Goal: Task Accomplishment & Management: Manage account settings

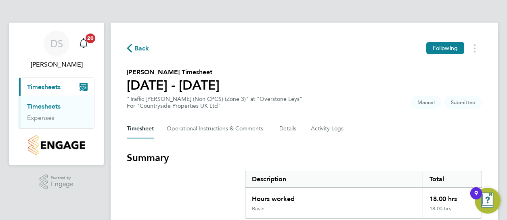
click at [50, 104] on link "Timesheets" at bounding box center [43, 107] width 33 height 8
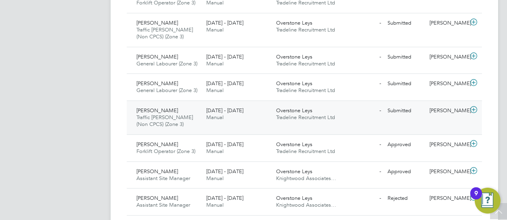
click at [291, 110] on span "Overstone Leys" at bounding box center [294, 110] width 36 height 7
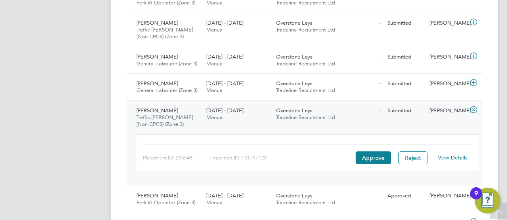
click at [443, 154] on link "View Details" at bounding box center [452, 157] width 29 height 7
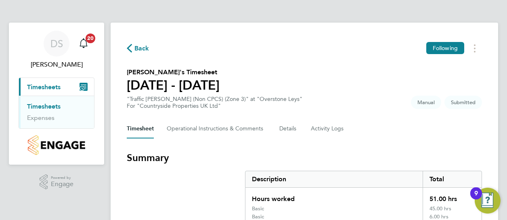
click at [50, 103] on link "Timesheets" at bounding box center [43, 107] width 33 height 8
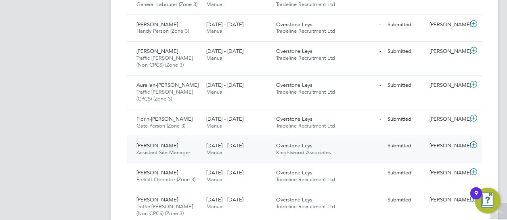
click at [222, 143] on span "[DATE] - [DATE]" at bounding box center [224, 145] width 37 height 7
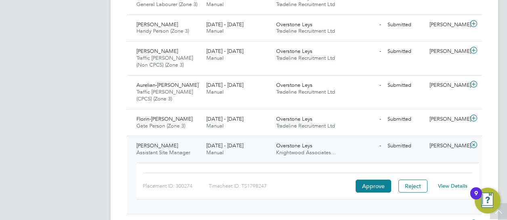
click at [450, 184] on link "View Details" at bounding box center [452, 185] width 29 height 7
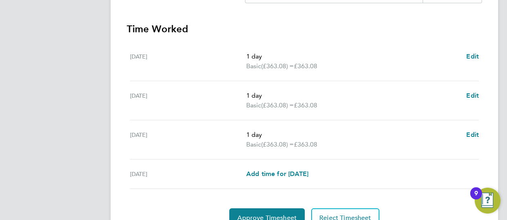
scroll to position [234, 0]
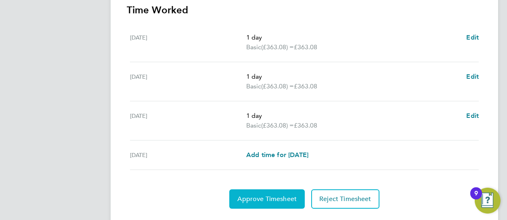
click at [255, 197] on span "Approve Timesheet" at bounding box center [266, 199] width 59 height 8
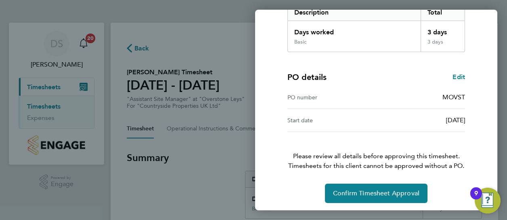
scroll to position [143, 0]
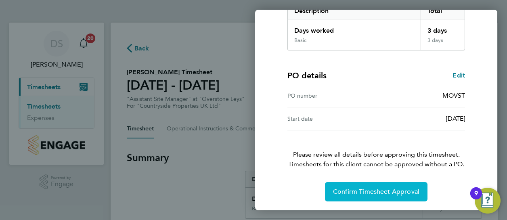
click at [370, 191] on span "Confirm Timesheet Approval" at bounding box center [376, 192] width 86 height 8
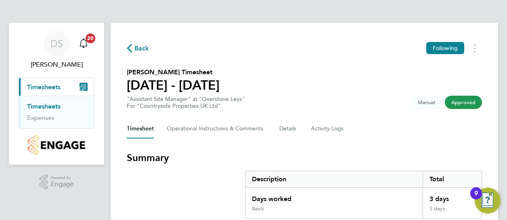
click at [54, 107] on link "Timesheets" at bounding box center [43, 107] width 33 height 8
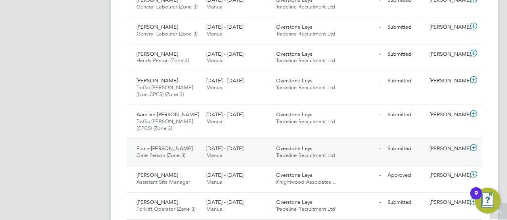
click at [299, 149] on span "Overstone Leys" at bounding box center [294, 148] width 36 height 7
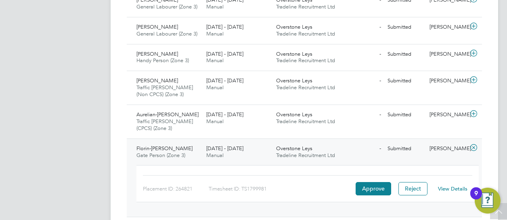
click at [452, 188] on link "View Details" at bounding box center [452, 188] width 29 height 7
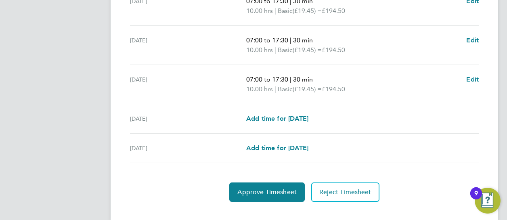
scroll to position [362, 0]
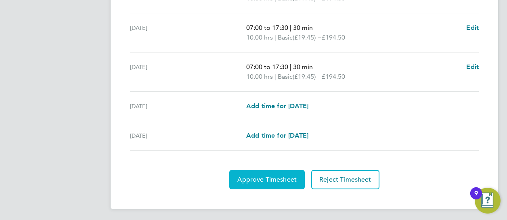
click at [266, 176] on span "Approve Timesheet" at bounding box center [266, 180] width 59 height 8
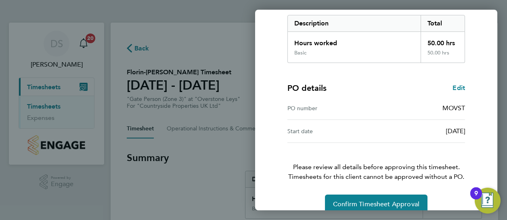
scroll to position [143, 0]
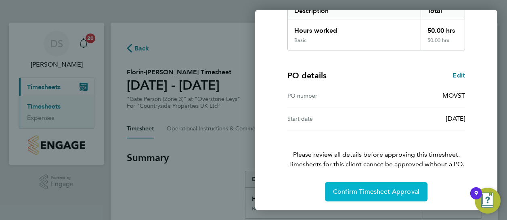
click at [373, 189] on span "Confirm Timesheet Approval" at bounding box center [376, 192] width 86 height 8
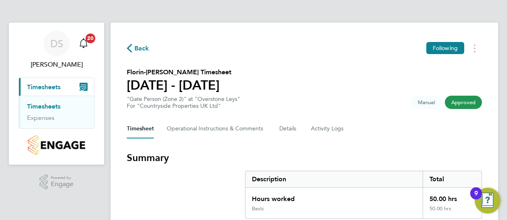
click at [52, 107] on link "Timesheets" at bounding box center [43, 107] width 33 height 8
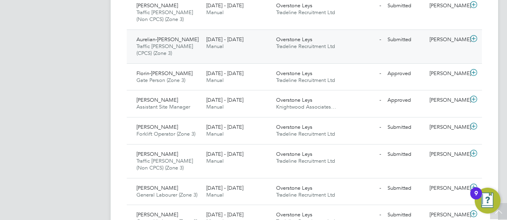
click at [292, 43] on span "Tradeline Recruitment Ltd" at bounding box center [305, 46] width 59 height 7
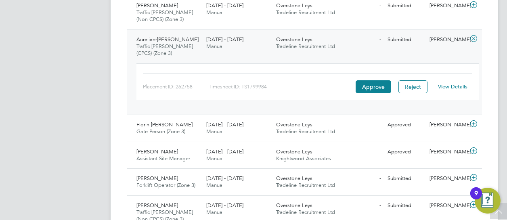
click at [455, 86] on link "View Details" at bounding box center [452, 86] width 29 height 7
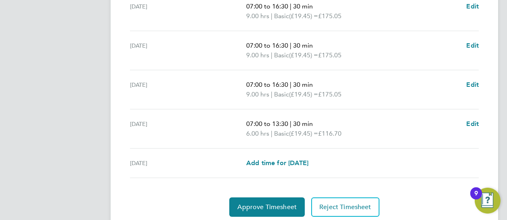
scroll to position [371, 0]
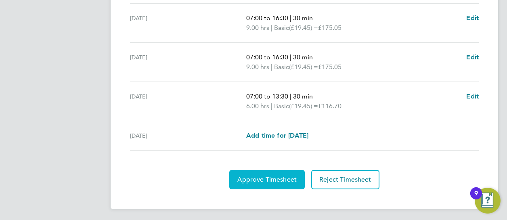
click at [266, 179] on span "Approve Timesheet" at bounding box center [266, 180] width 59 height 8
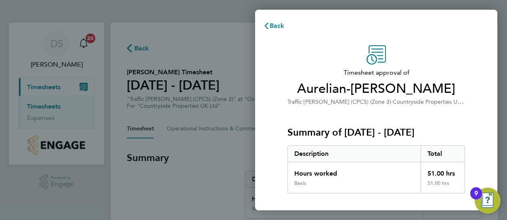
scroll to position [143, 0]
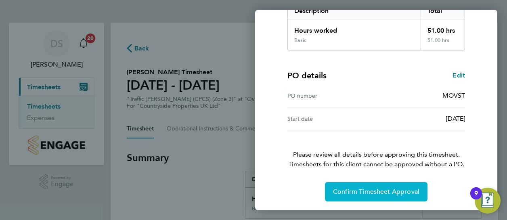
click at [373, 190] on span "Confirm Timesheet Approval" at bounding box center [376, 192] width 86 height 8
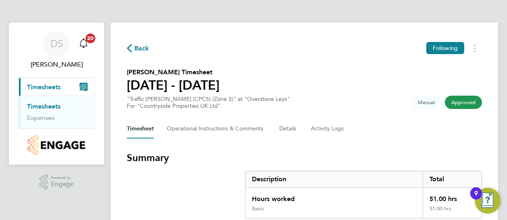
click at [54, 106] on link "Timesheets" at bounding box center [43, 107] width 33 height 8
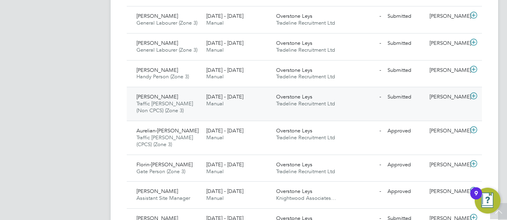
click at [297, 97] on span "Overstone Leys" at bounding box center [294, 96] width 36 height 7
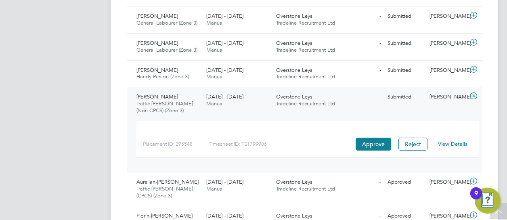
click at [446, 142] on link "View Details" at bounding box center [452, 143] width 29 height 7
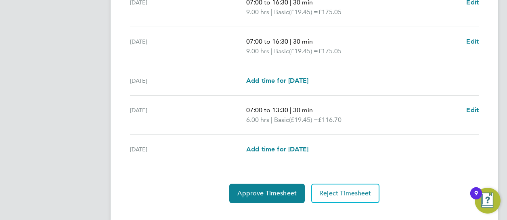
scroll to position [362, 0]
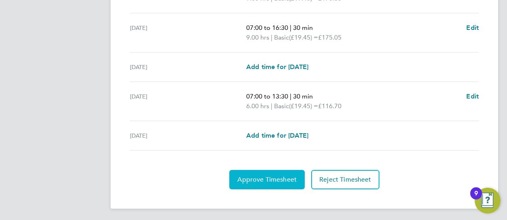
click at [257, 178] on span "Approve Timesheet" at bounding box center [266, 180] width 59 height 8
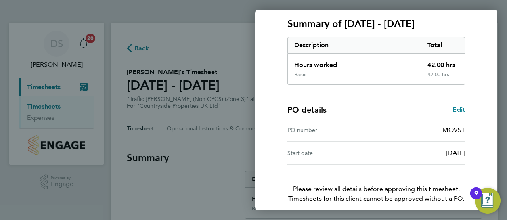
scroll to position [143, 0]
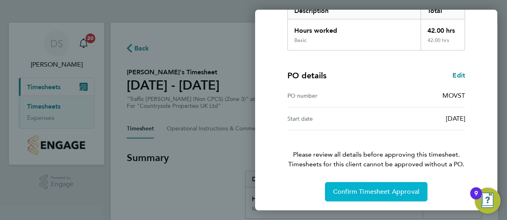
click at [362, 185] on button "Confirm Timesheet Approval" at bounding box center [376, 191] width 103 height 19
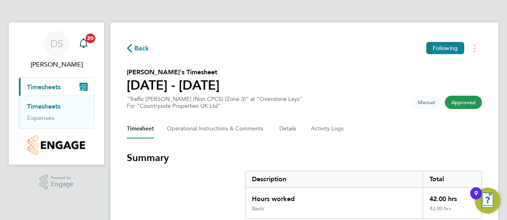
click at [53, 109] on link "Timesheets" at bounding box center [43, 107] width 33 height 8
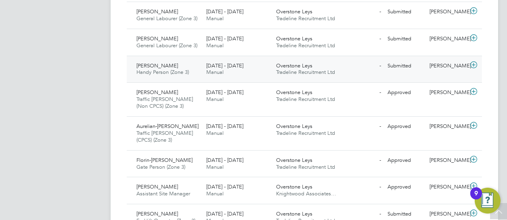
click at [306, 63] on span "Overstone Leys" at bounding box center [294, 65] width 36 height 7
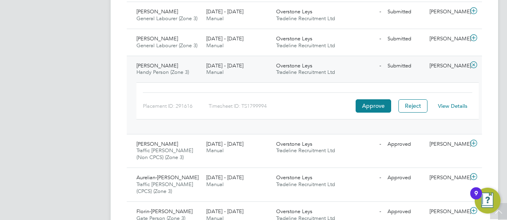
click at [446, 103] on link "View Details" at bounding box center [452, 106] width 29 height 7
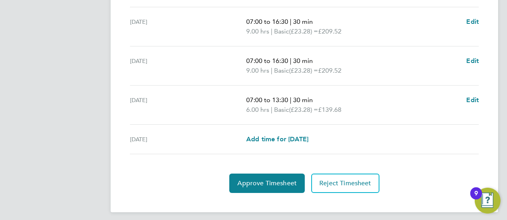
scroll to position [371, 0]
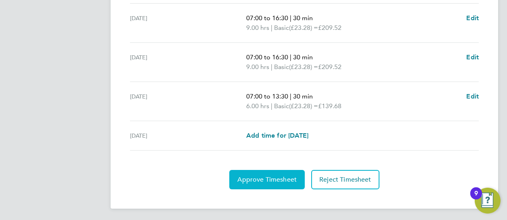
click at [274, 178] on span "Approve Timesheet" at bounding box center [266, 180] width 59 height 8
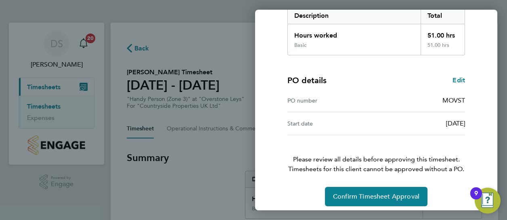
scroll to position [143, 0]
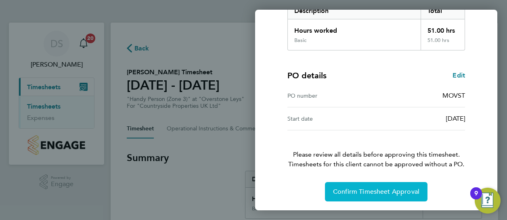
click at [375, 193] on span "Confirm Timesheet Approval" at bounding box center [376, 192] width 86 height 8
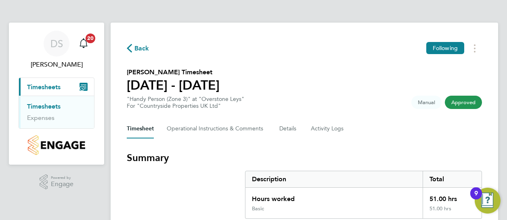
click at [46, 107] on link "Timesheets" at bounding box center [43, 107] width 33 height 8
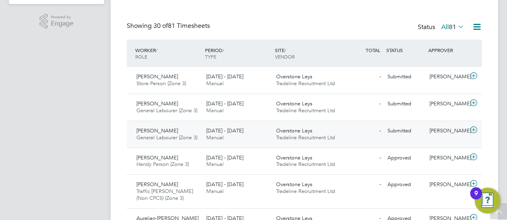
click at [297, 132] on span "Overstone Leys" at bounding box center [294, 130] width 36 height 7
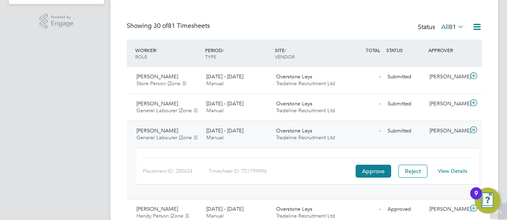
click at [446, 168] on link "View Details" at bounding box center [452, 170] width 29 height 7
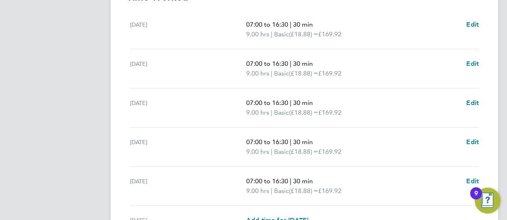
scroll to position [362, 0]
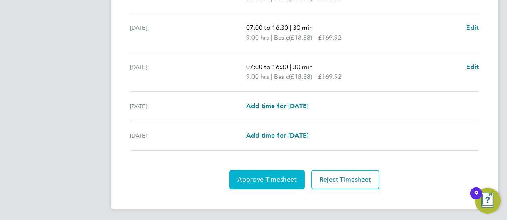
click at [264, 182] on span "Approve Timesheet" at bounding box center [266, 180] width 59 height 8
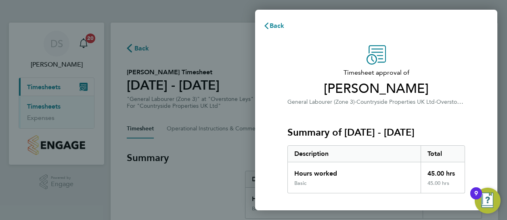
scroll to position [143, 0]
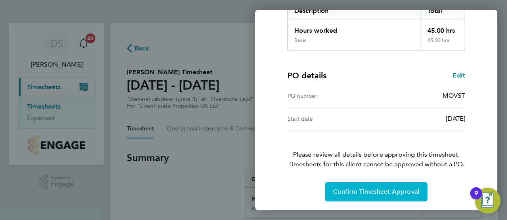
click at [367, 188] on span "Confirm Timesheet Approval" at bounding box center [376, 192] width 86 height 8
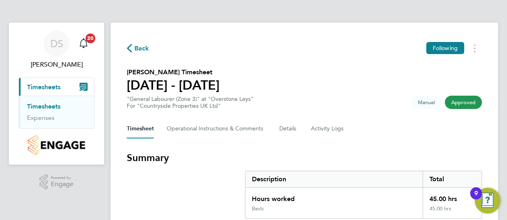
click at [40, 106] on link "Timesheets" at bounding box center [43, 107] width 33 height 8
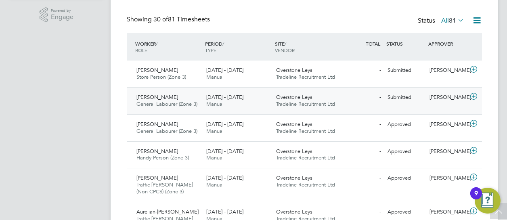
click at [308, 99] on span "Overstone Leys" at bounding box center [294, 97] width 36 height 7
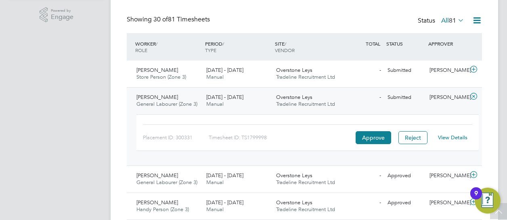
click at [444, 135] on link "View Details" at bounding box center [452, 137] width 29 height 7
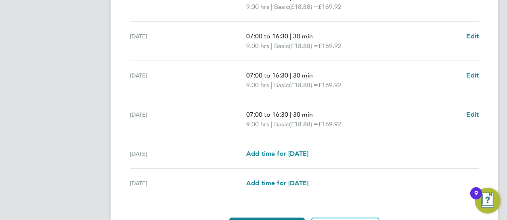
scroll to position [362, 0]
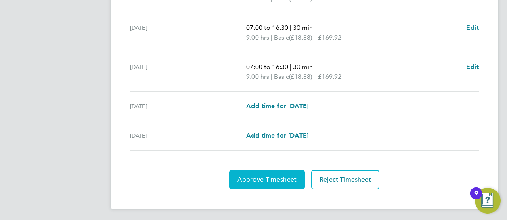
click at [268, 178] on span "Approve Timesheet" at bounding box center [266, 180] width 59 height 8
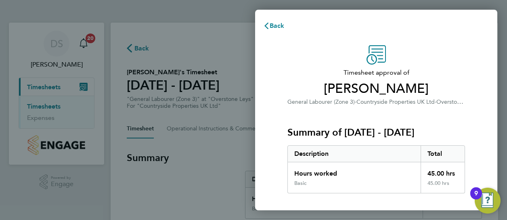
scroll to position [143, 0]
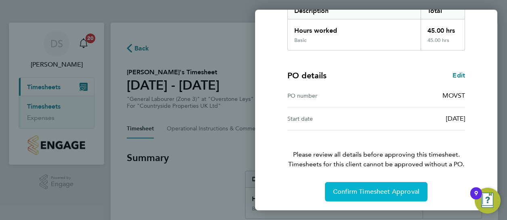
click at [362, 193] on span "Confirm Timesheet Approval" at bounding box center [376, 192] width 86 height 8
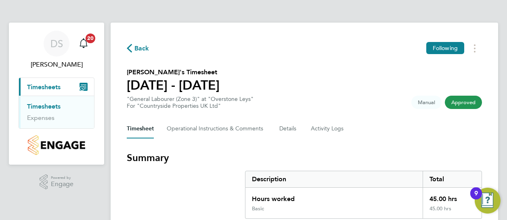
click at [40, 106] on link "Timesheets" at bounding box center [43, 107] width 33 height 8
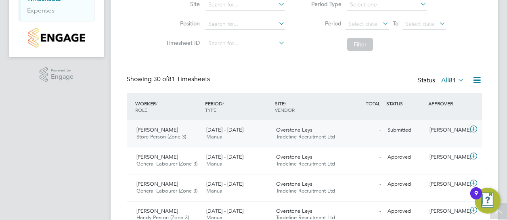
click at [306, 131] on span "Overstone Leys" at bounding box center [294, 129] width 36 height 7
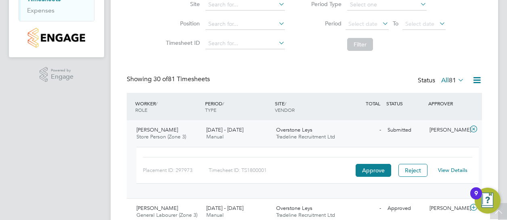
click at [450, 170] on link "View Details" at bounding box center [452, 170] width 29 height 7
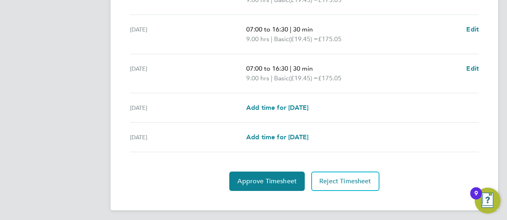
scroll to position [362, 0]
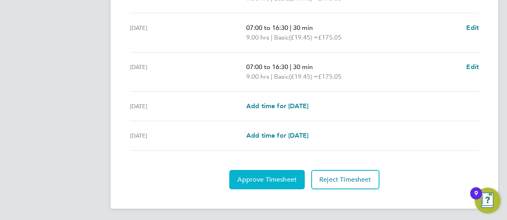
click at [256, 178] on span "Approve Timesheet" at bounding box center [266, 180] width 59 height 8
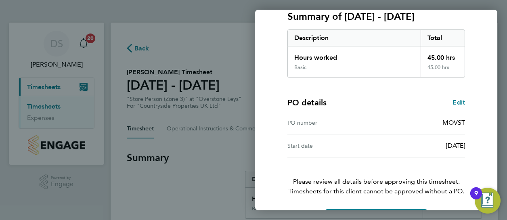
scroll to position [143, 0]
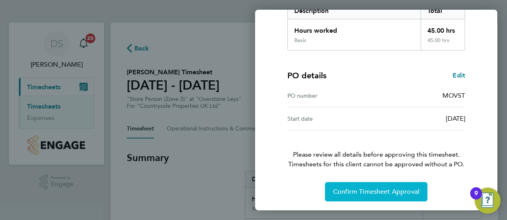
click at [361, 191] on span "Confirm Timesheet Approval" at bounding box center [376, 192] width 86 height 8
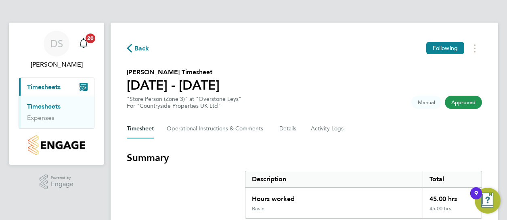
click at [50, 105] on link "Timesheets" at bounding box center [43, 107] width 33 height 8
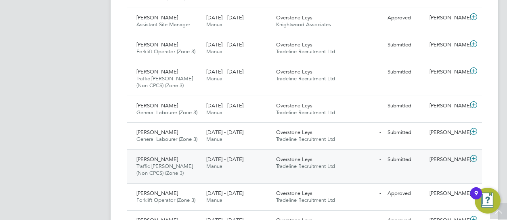
click at [309, 156] on span "Overstone Leys" at bounding box center [294, 159] width 36 height 7
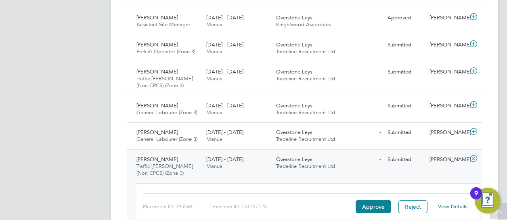
click at [455, 206] on link "View Details" at bounding box center [452, 206] width 29 height 7
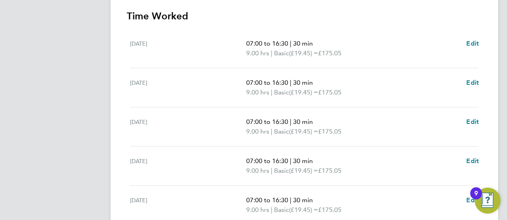
scroll to position [379, 0]
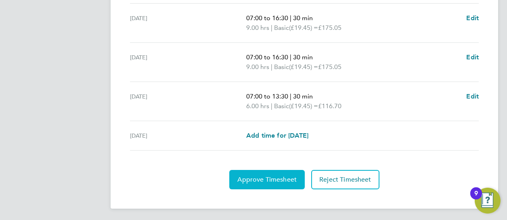
click at [268, 178] on span "Approve Timesheet" at bounding box center [266, 180] width 59 height 8
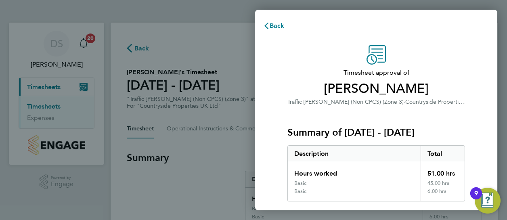
scroll to position [151, 0]
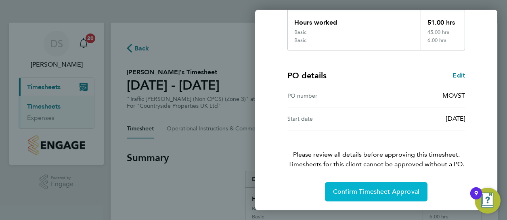
click at [375, 188] on span "Confirm Timesheet Approval" at bounding box center [376, 192] width 86 height 8
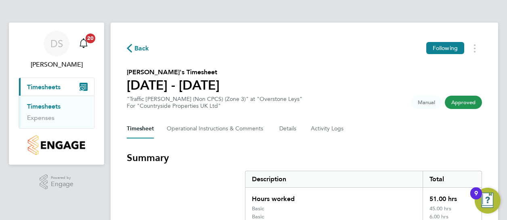
click at [38, 106] on link "Timesheets" at bounding box center [43, 107] width 33 height 8
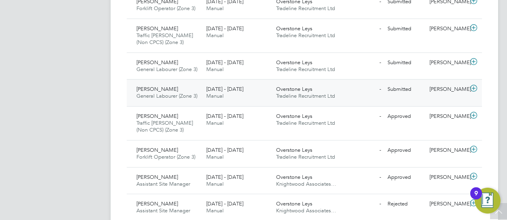
click at [302, 88] on span "Overstone Leys" at bounding box center [294, 89] width 36 height 7
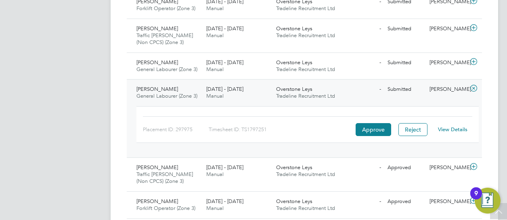
click at [455, 127] on link "View Details" at bounding box center [452, 129] width 29 height 7
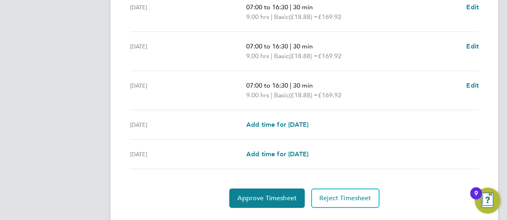
scroll to position [362, 0]
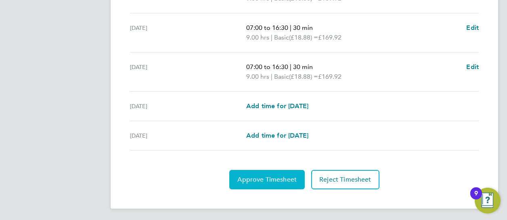
click at [266, 178] on span "Approve Timesheet" at bounding box center [266, 180] width 59 height 8
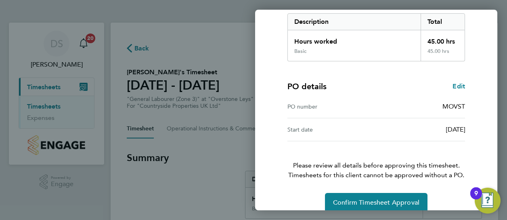
scroll to position [143, 0]
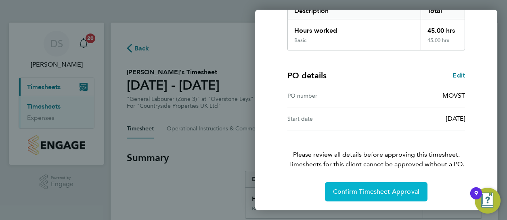
click at [362, 189] on span "Confirm Timesheet Approval" at bounding box center [376, 192] width 86 height 8
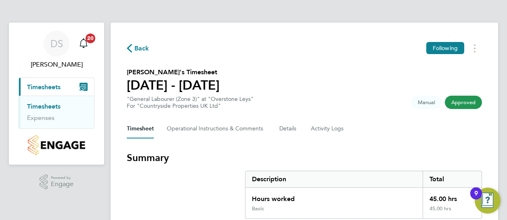
click at [39, 107] on link "Timesheets" at bounding box center [43, 107] width 33 height 8
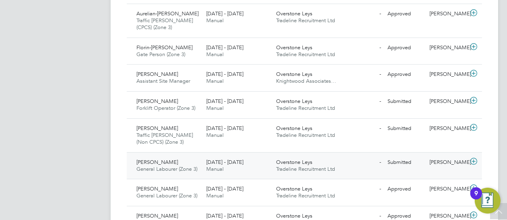
click at [305, 162] on span "Overstone Leys" at bounding box center [294, 162] width 36 height 7
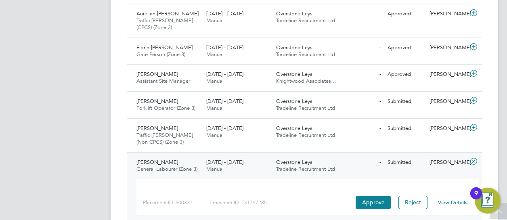
click at [449, 199] on link "View Details" at bounding box center [452, 202] width 29 height 7
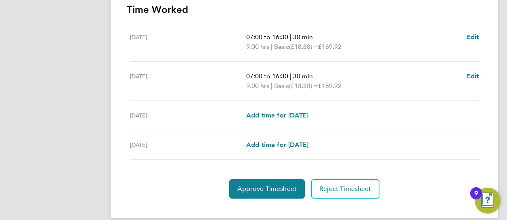
scroll to position [245, 0]
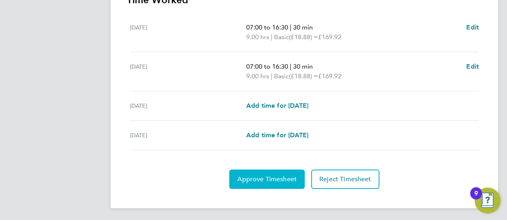
click at [269, 176] on span "Approve Timesheet" at bounding box center [266, 179] width 59 height 8
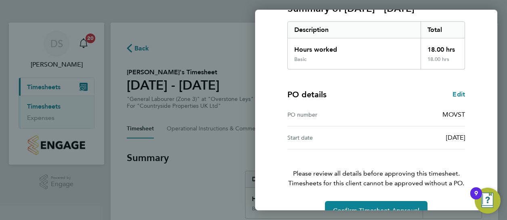
scroll to position [143, 0]
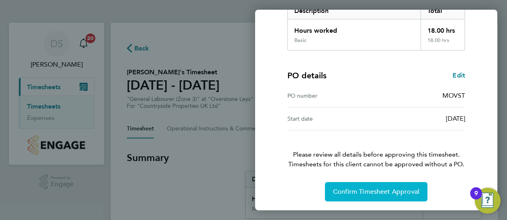
click at [373, 192] on span "Confirm Timesheet Approval" at bounding box center [376, 192] width 86 height 8
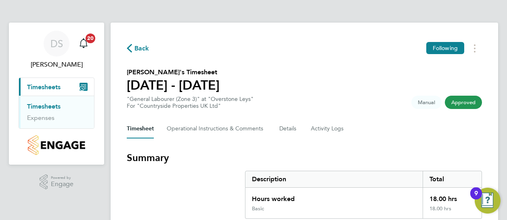
click at [52, 104] on link "Timesheets" at bounding box center [43, 107] width 33 height 8
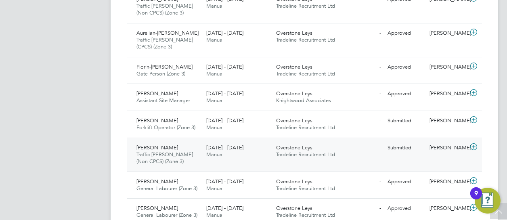
click at [286, 149] on span "Overstone Leys" at bounding box center [294, 147] width 36 height 7
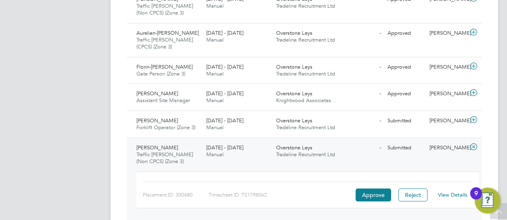
click at [449, 193] on link "View Details" at bounding box center [452, 194] width 29 height 7
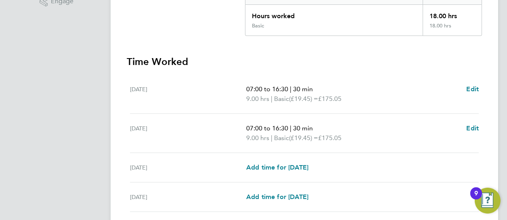
scroll to position [245, 0]
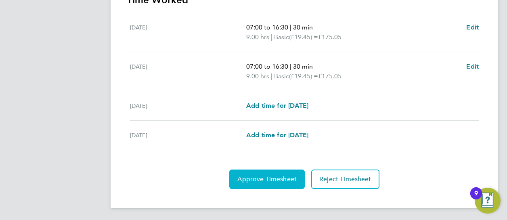
click at [264, 183] on button "Approve Timesheet" at bounding box center [266, 179] width 75 height 19
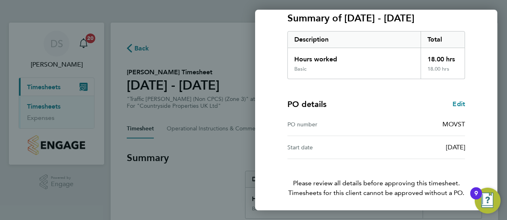
scroll to position [143, 0]
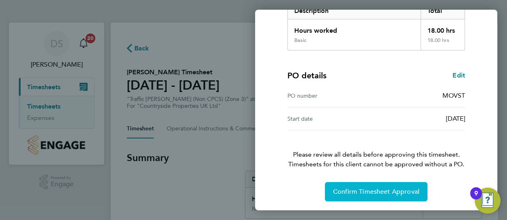
click at [368, 192] on span "Confirm Timesheet Approval" at bounding box center [376, 192] width 86 height 8
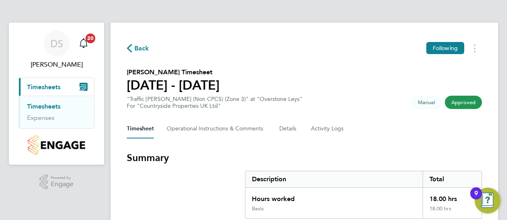
click at [37, 107] on link "Timesheets" at bounding box center [43, 107] width 33 height 8
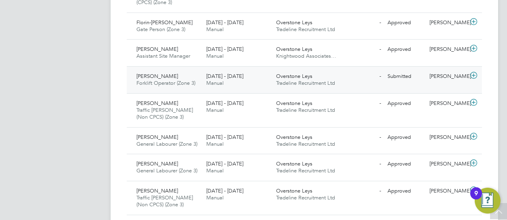
click at [313, 77] on div "Overstone Leys Tradeline Recruitment Ltd" at bounding box center [308, 80] width 70 height 20
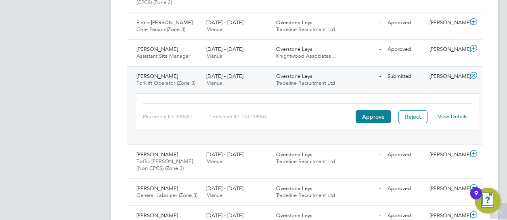
click at [455, 114] on link "View Details" at bounding box center [452, 116] width 29 height 7
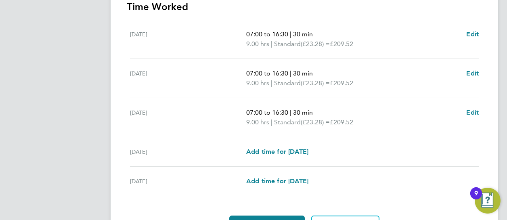
scroll to position [283, 0]
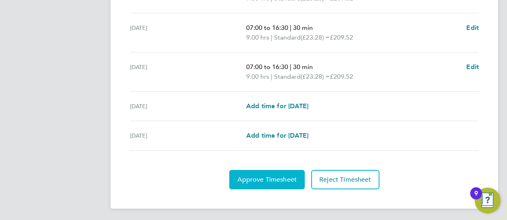
click at [275, 178] on span "Approve Timesheet" at bounding box center [266, 180] width 59 height 8
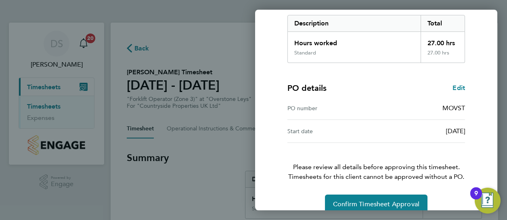
scroll to position [143, 0]
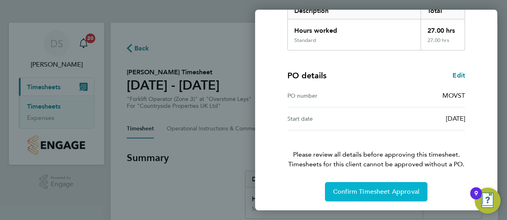
click at [365, 193] on span "Confirm Timesheet Approval" at bounding box center [376, 192] width 86 height 8
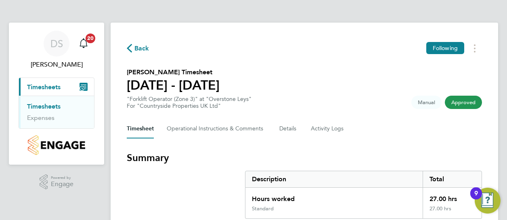
click at [45, 104] on link "Timesheets" at bounding box center [43, 107] width 33 height 8
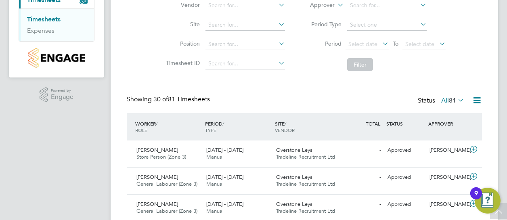
click at [456, 97] on icon at bounding box center [456, 99] width 0 height 11
